Goal: Use online tool/utility: Utilize a website feature to perform a specific function

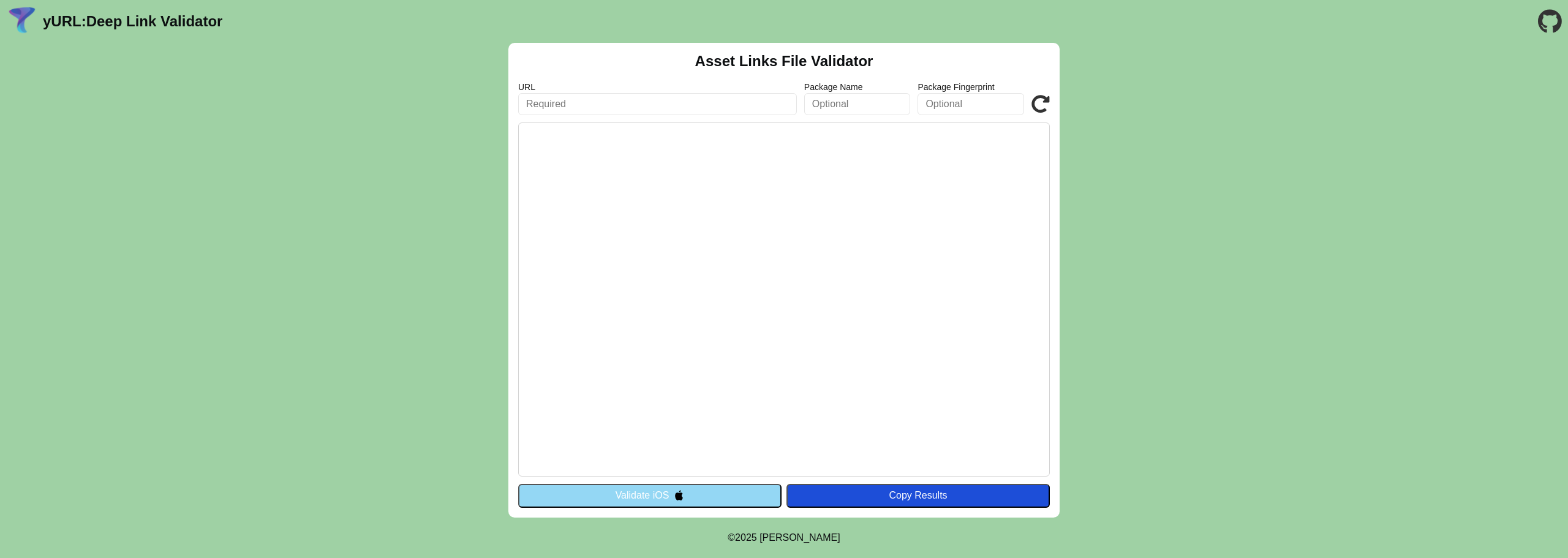
click at [706, 112] on input "text" at bounding box center [657, 104] width 279 height 22
click at [832, 114] on input "text" at bounding box center [857, 104] width 107 height 22
click at [951, 114] on input "text" at bounding box center [971, 104] width 107 height 22
click at [740, 496] on button "Validate iOS" at bounding box center [650, 495] width 263 height 23
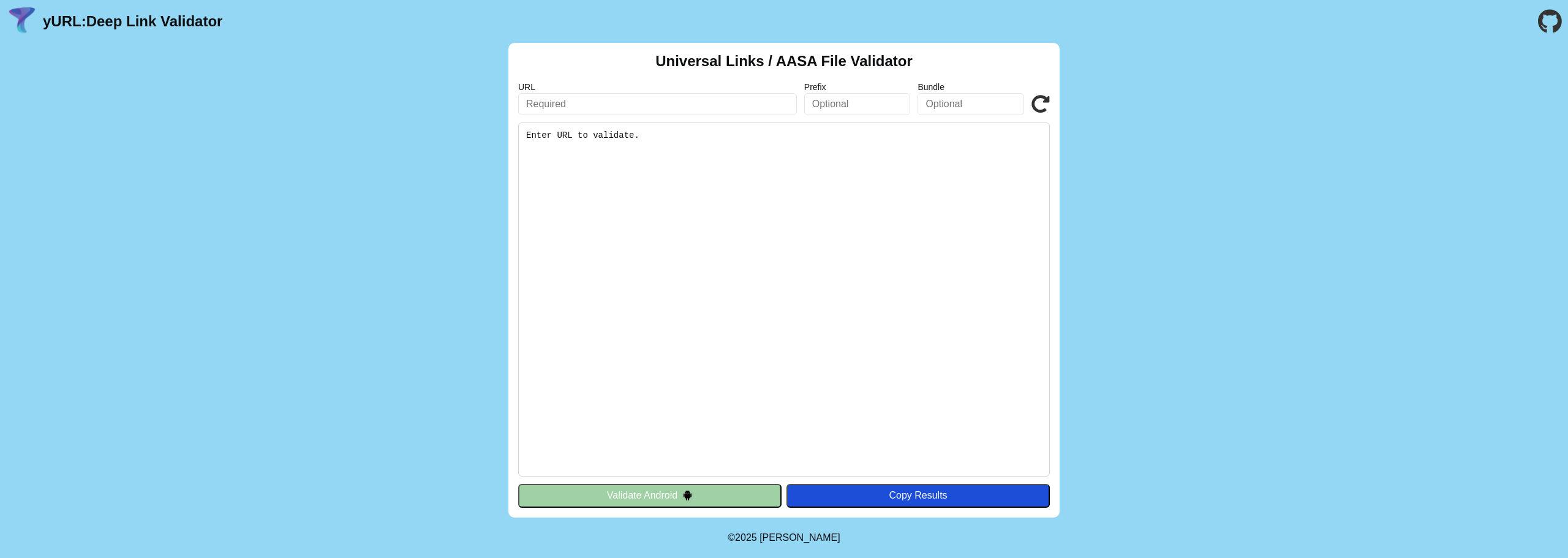
click at [759, 113] on input "text" at bounding box center [657, 104] width 279 height 22
type input "https://dev.visitor.casabatllo.io/share-tickets?reservationId=4444444&ticketId=…"
click at [1037, 102] on icon at bounding box center [1041, 104] width 19 height 19
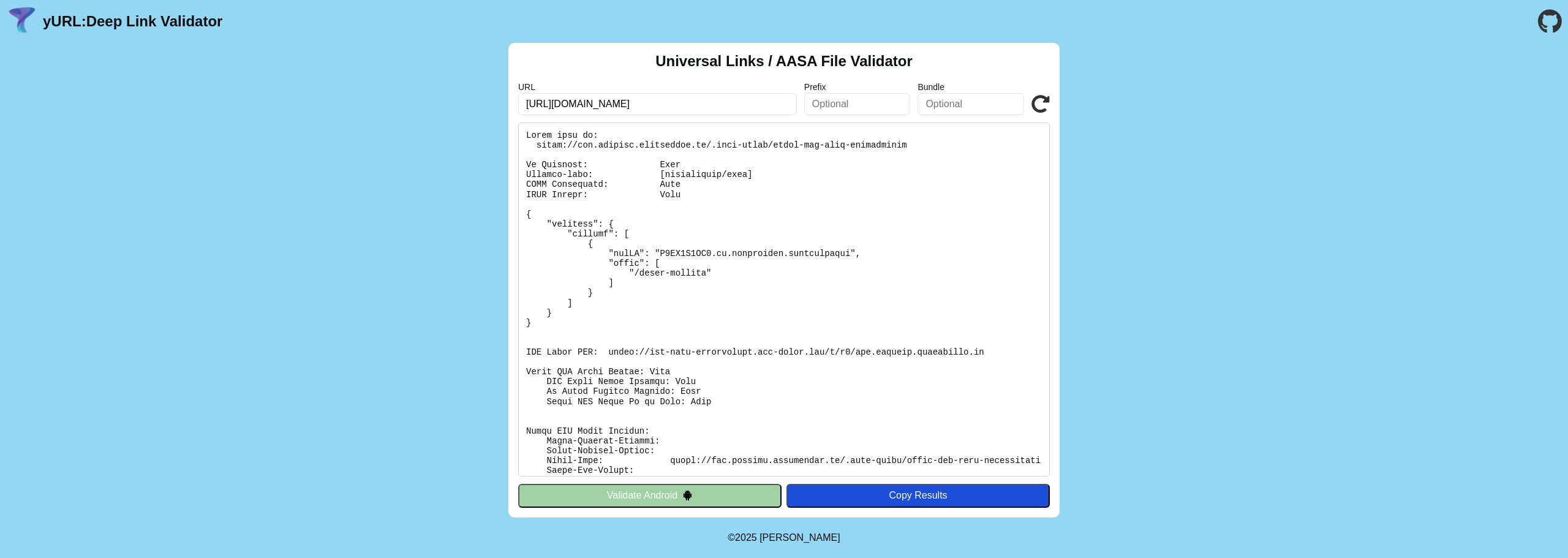
drag, startPoint x: 655, startPoint y: 104, endPoint x: 392, endPoint y: 107, distance: 263.0
click at [392, 107] on div "Universal Links / AASA File Validator URL https://dev.visitor.casabatllo.io/sha…" at bounding box center [784, 280] width 1568 height 474
click at [665, 497] on button "Validate Android" at bounding box center [650, 495] width 263 height 23
drag, startPoint x: 715, startPoint y: 103, endPoint x: 929, endPoint y: 105, distance: 214.0
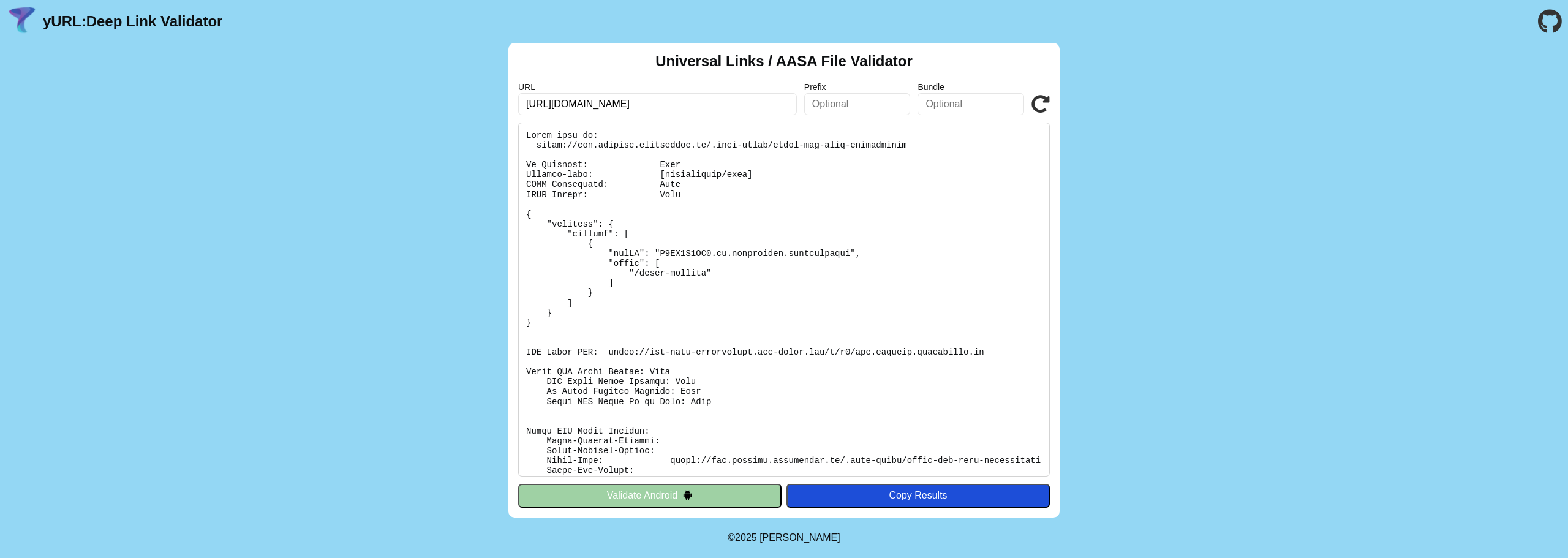
click at [929, 105] on div "URL https://dev.visitor.casabatllo.io/share-tickets?reservationId=4444444&ticke…" at bounding box center [784, 99] width 532 height 33
type input "[URL][DOMAIN_NAME]"
click button "Validate" at bounding box center [0, 0] width 0 height 0
drag, startPoint x: 658, startPoint y: 105, endPoint x: 756, endPoint y: 104, distance: 98.0
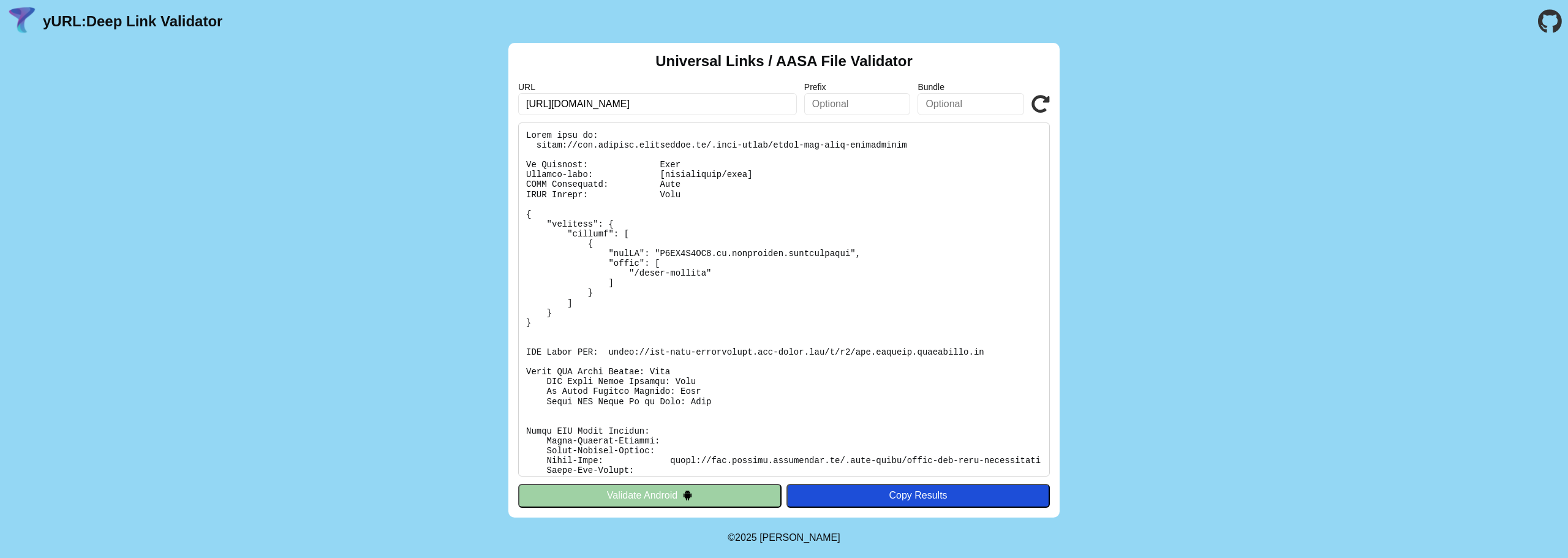
click at [756, 104] on input "https://dev.visitor.casabatllo.io/share?aaa=aaa" at bounding box center [657, 104] width 279 height 22
type input "[URL][DOMAIN_NAME]"
click button "Validate" at bounding box center [0, 0] width 0 height 0
click at [581, 199] on pre at bounding box center [784, 300] width 532 height 354
click at [628, 498] on button "Validate Android" at bounding box center [650, 495] width 263 height 23
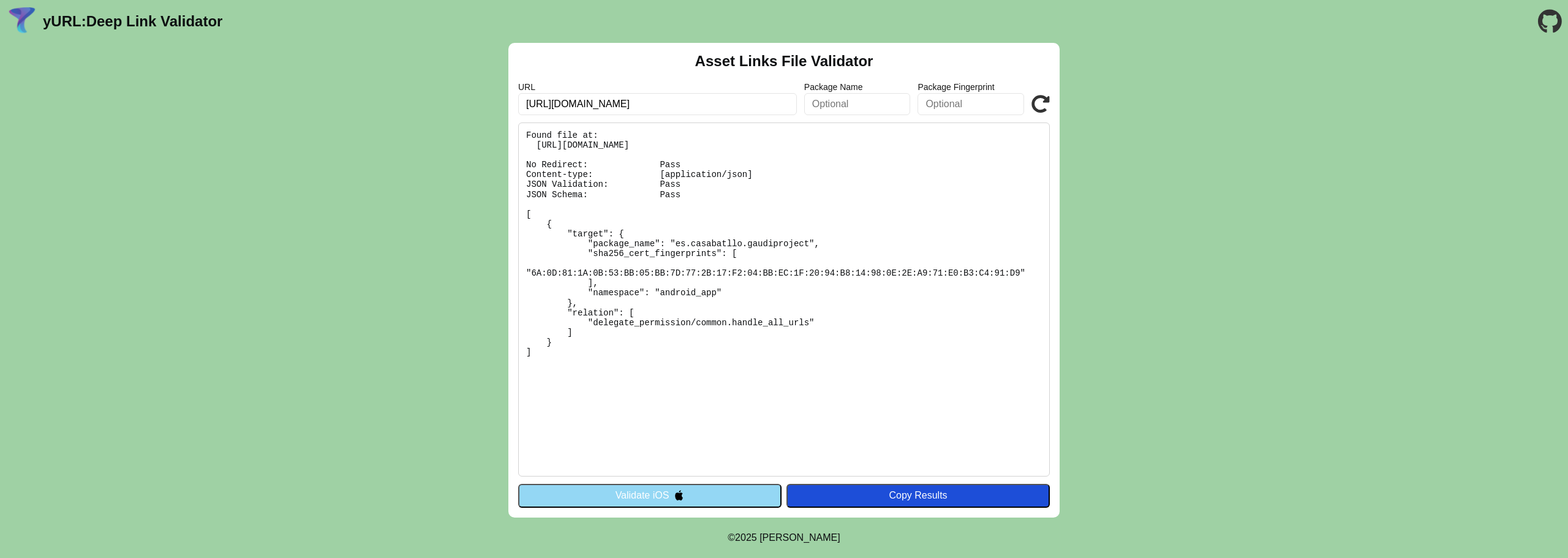
click at [695, 498] on button "Validate iOS" at bounding box center [650, 495] width 263 height 23
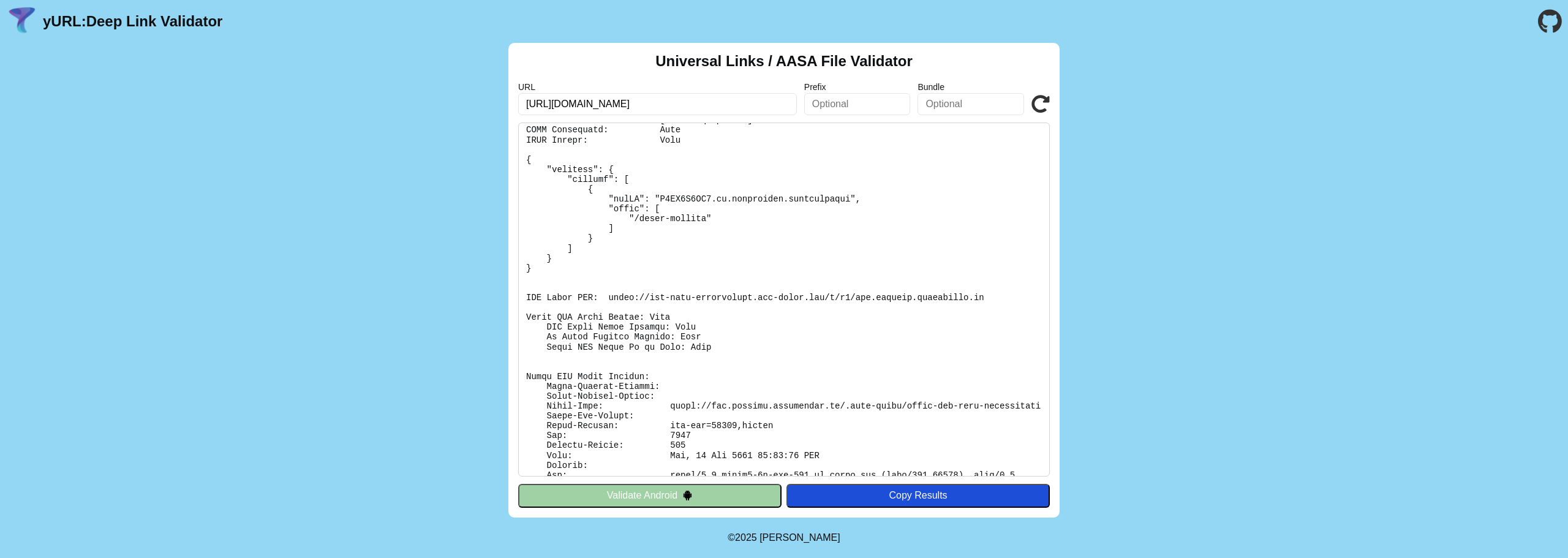
scroll to position [96, 0]
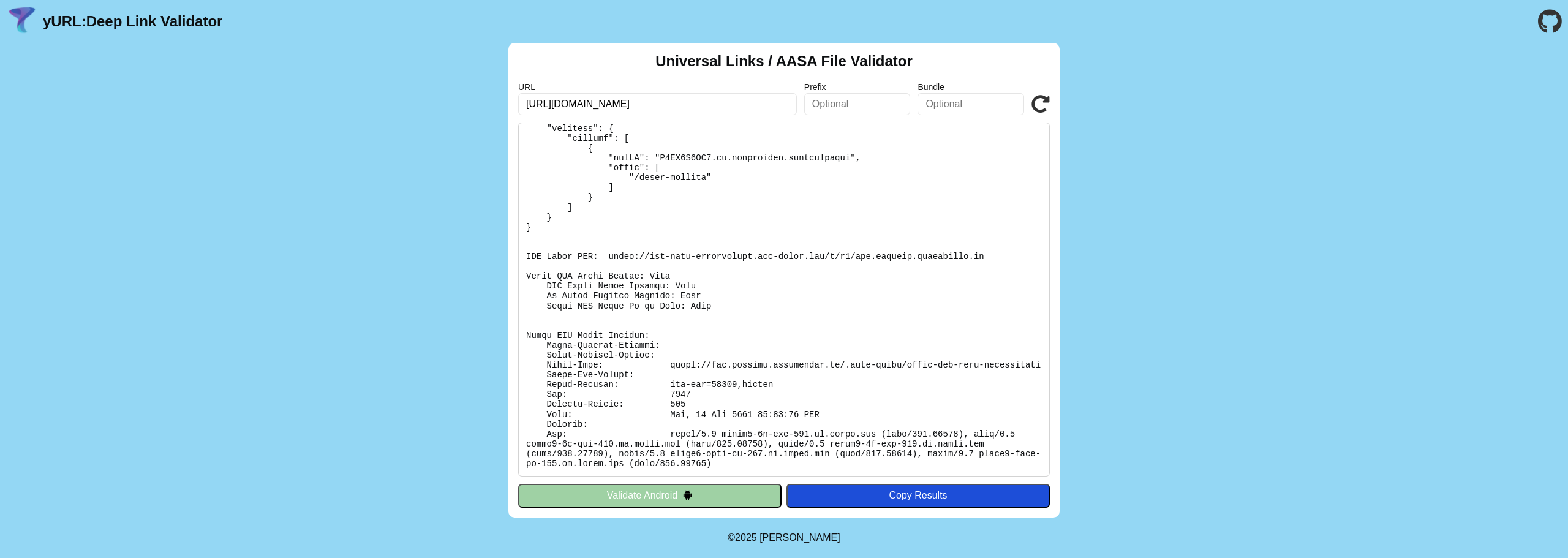
click at [722, 492] on button "Validate Android" at bounding box center [650, 495] width 263 height 23
